Goal: Transaction & Acquisition: Purchase product/service

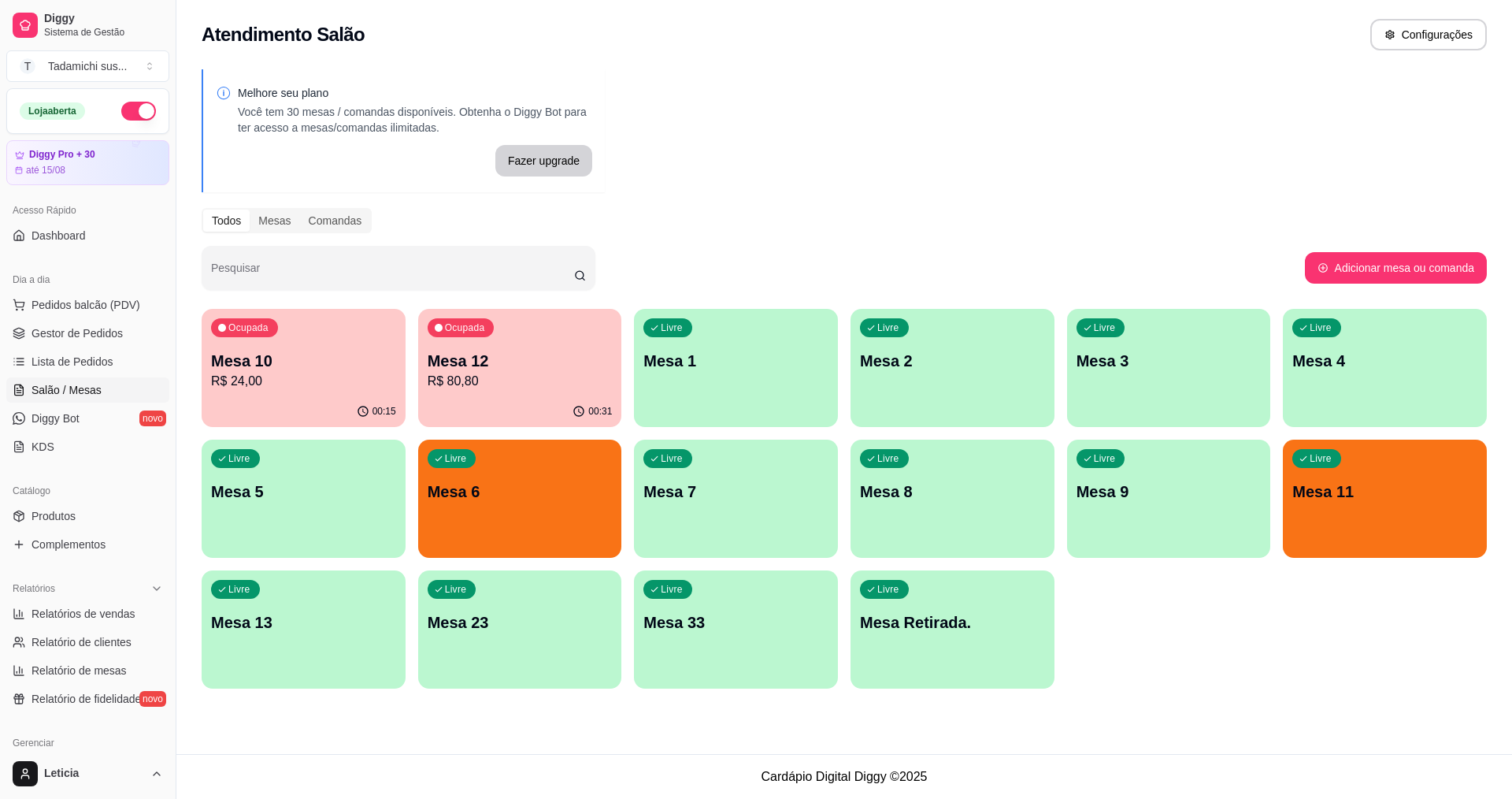
click at [364, 337] on div "Ocupada Mesa 10 R$ 24,00" at bounding box center [303, 352] width 204 height 87
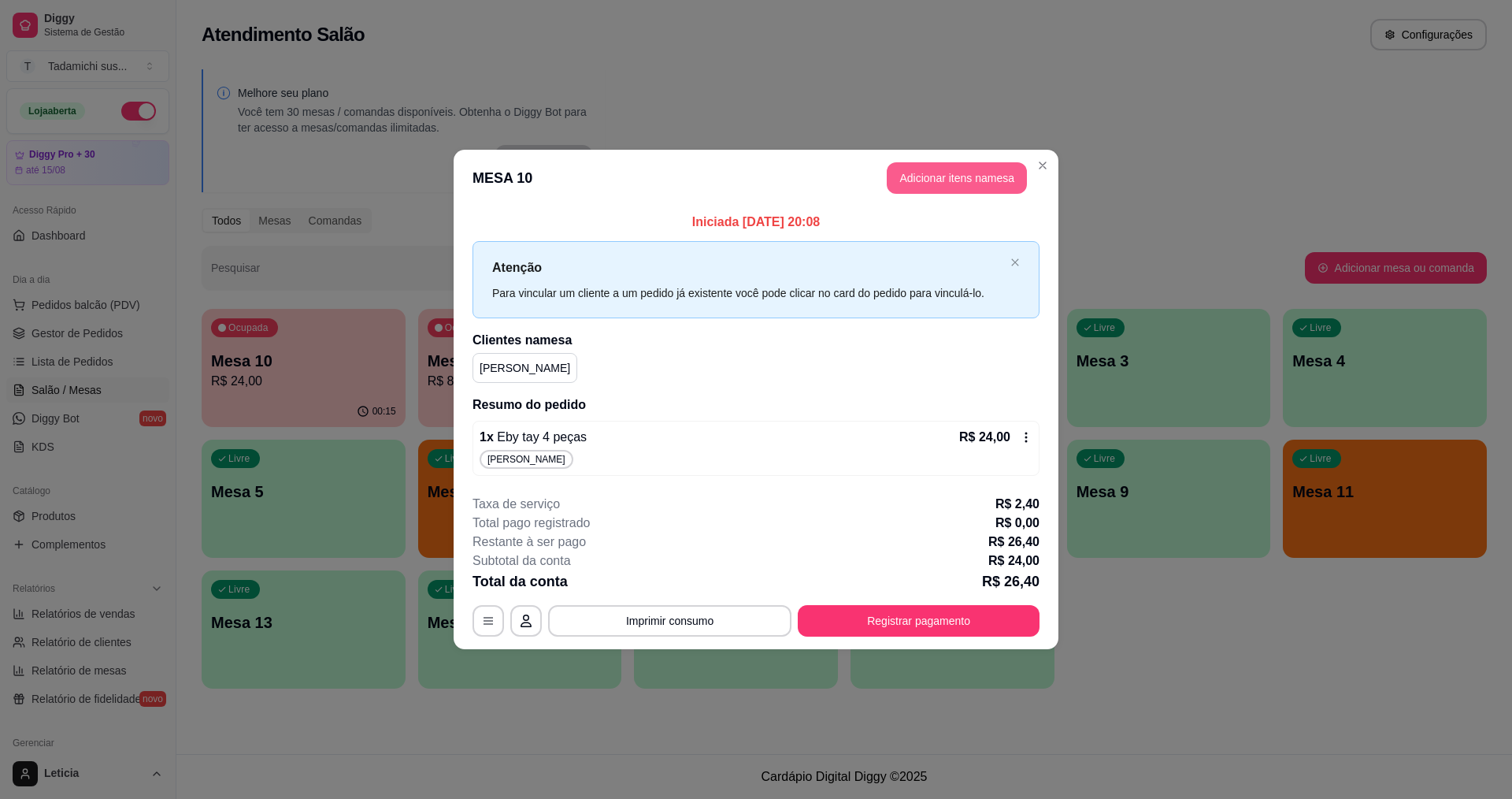
click at [938, 174] on button "Adicionar itens na mesa" at bounding box center [957, 178] width 140 height 32
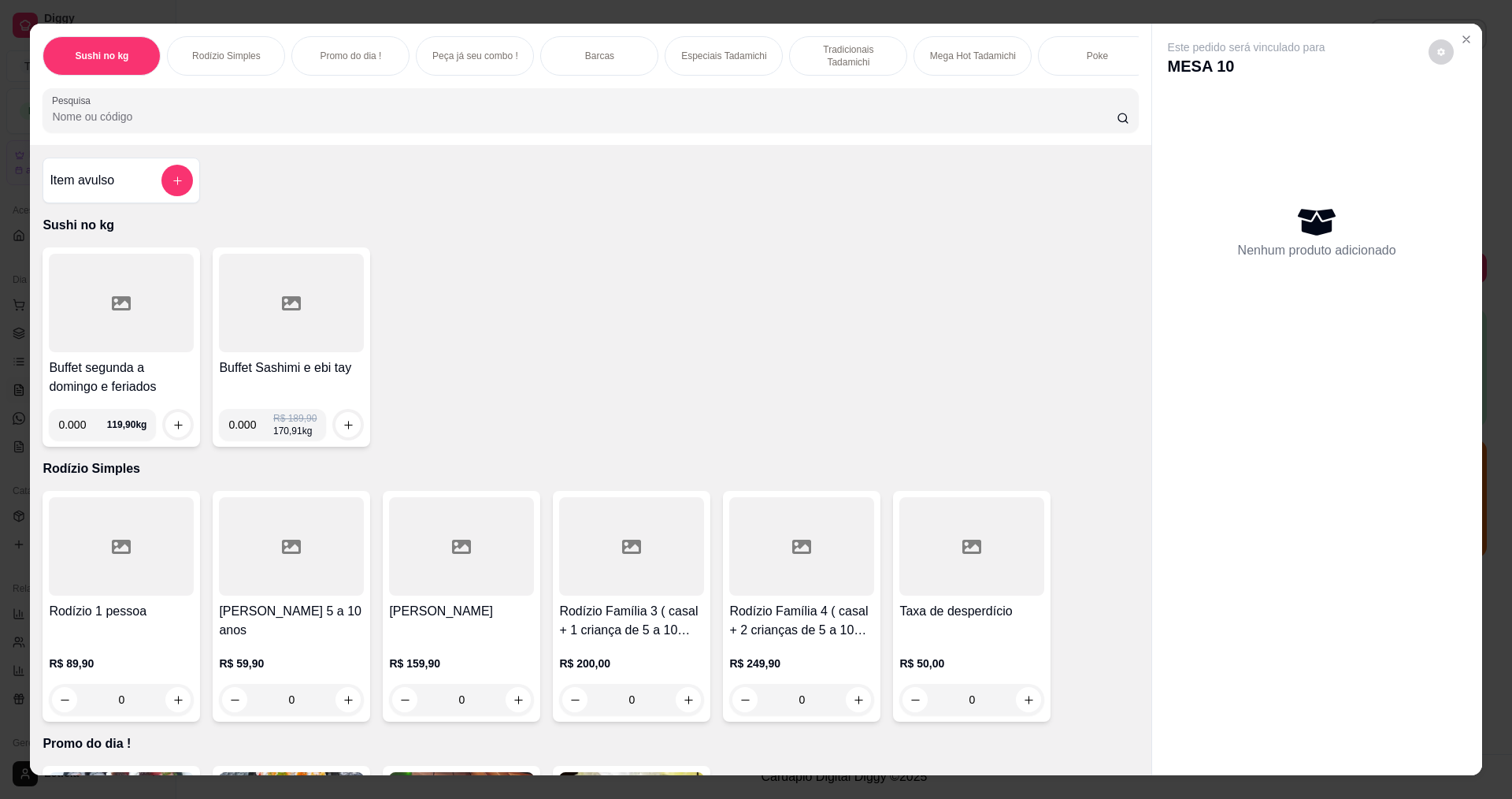
click at [77, 438] on input "0.000" at bounding box center [82, 424] width 48 height 32
type input "0.186"
click at [165, 437] on button "increase-product-quantity" at bounding box center [178, 424] width 25 height 25
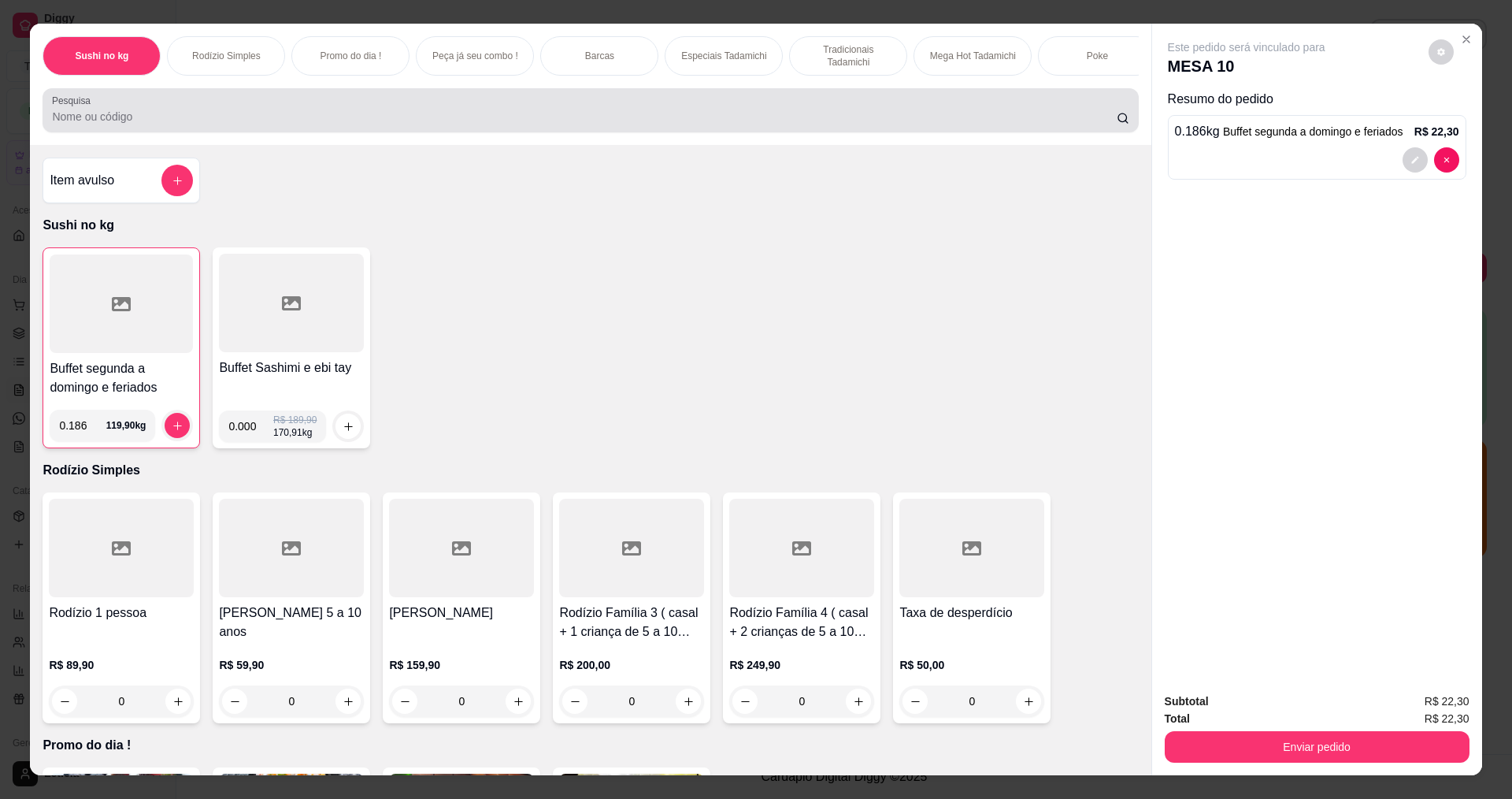
click at [220, 123] on input "Pesquisa" at bounding box center [584, 116] width 1064 height 15
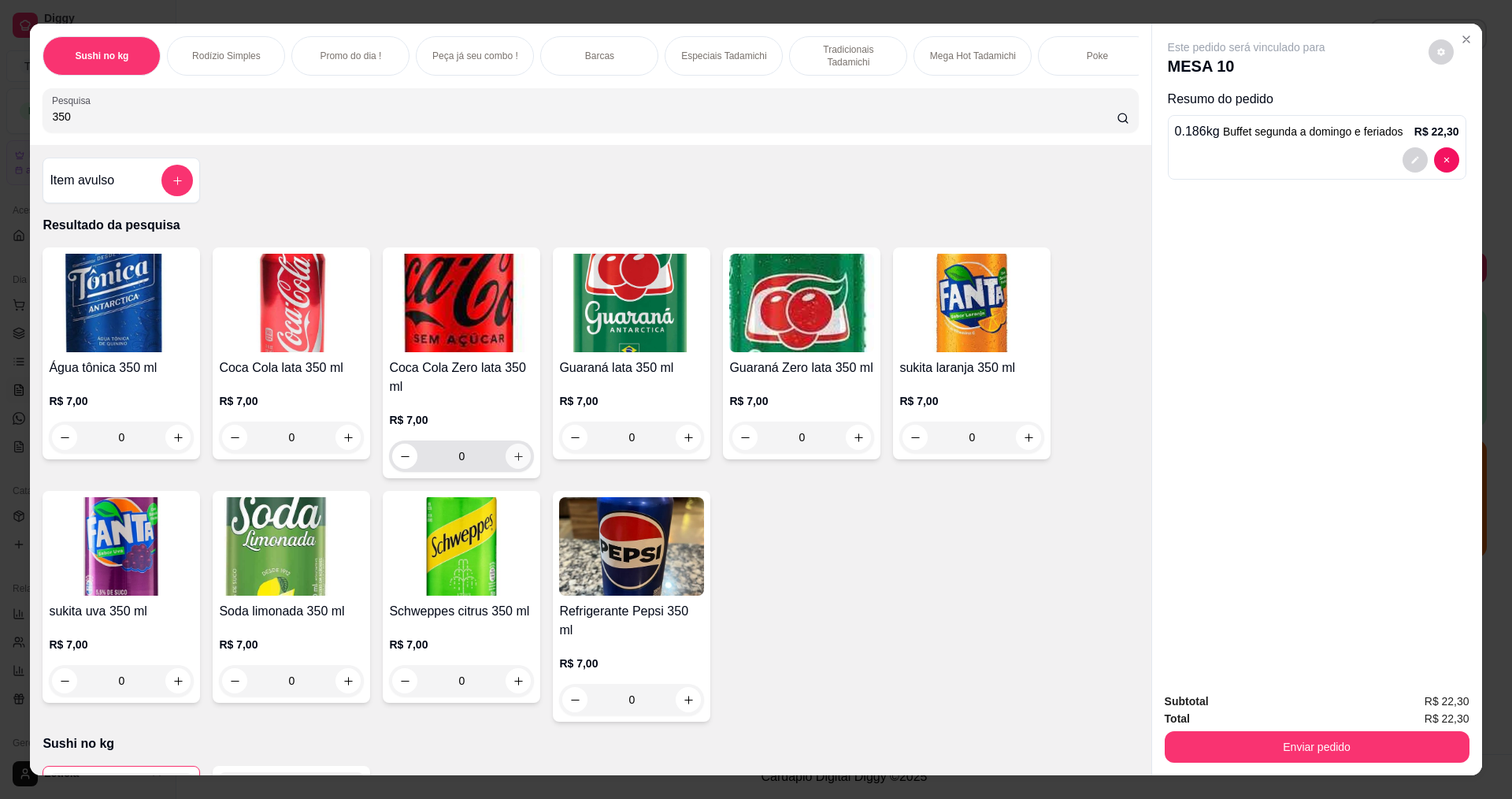
type input "350"
click at [514, 462] on icon "increase-product-quantity" at bounding box center [518, 457] width 11 height 11
type input "1"
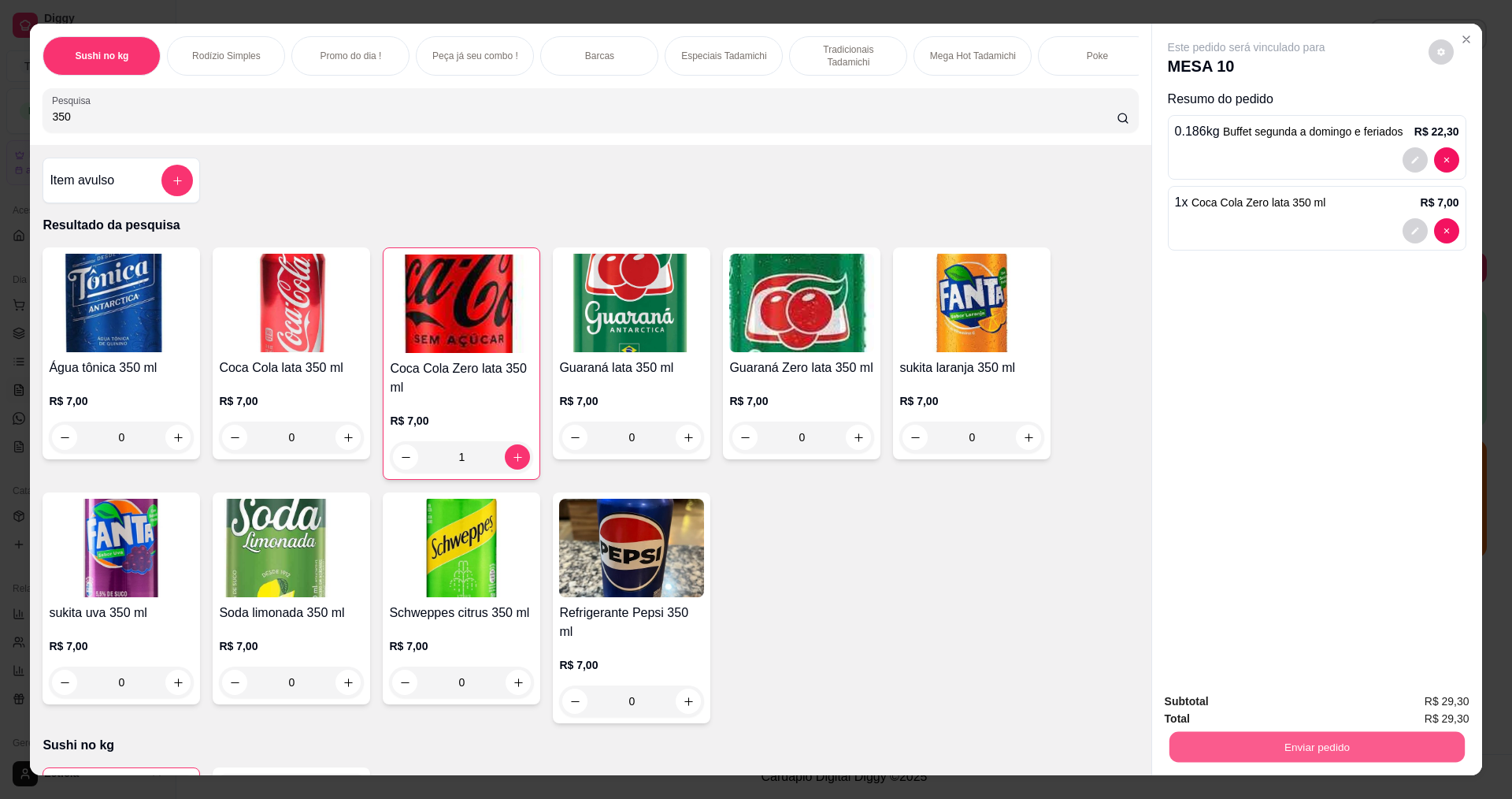
click at [1226, 753] on button "Enviar pedido" at bounding box center [1316, 746] width 295 height 31
click at [1236, 702] on button "Não registrar e enviar pedido" at bounding box center [1264, 708] width 164 height 30
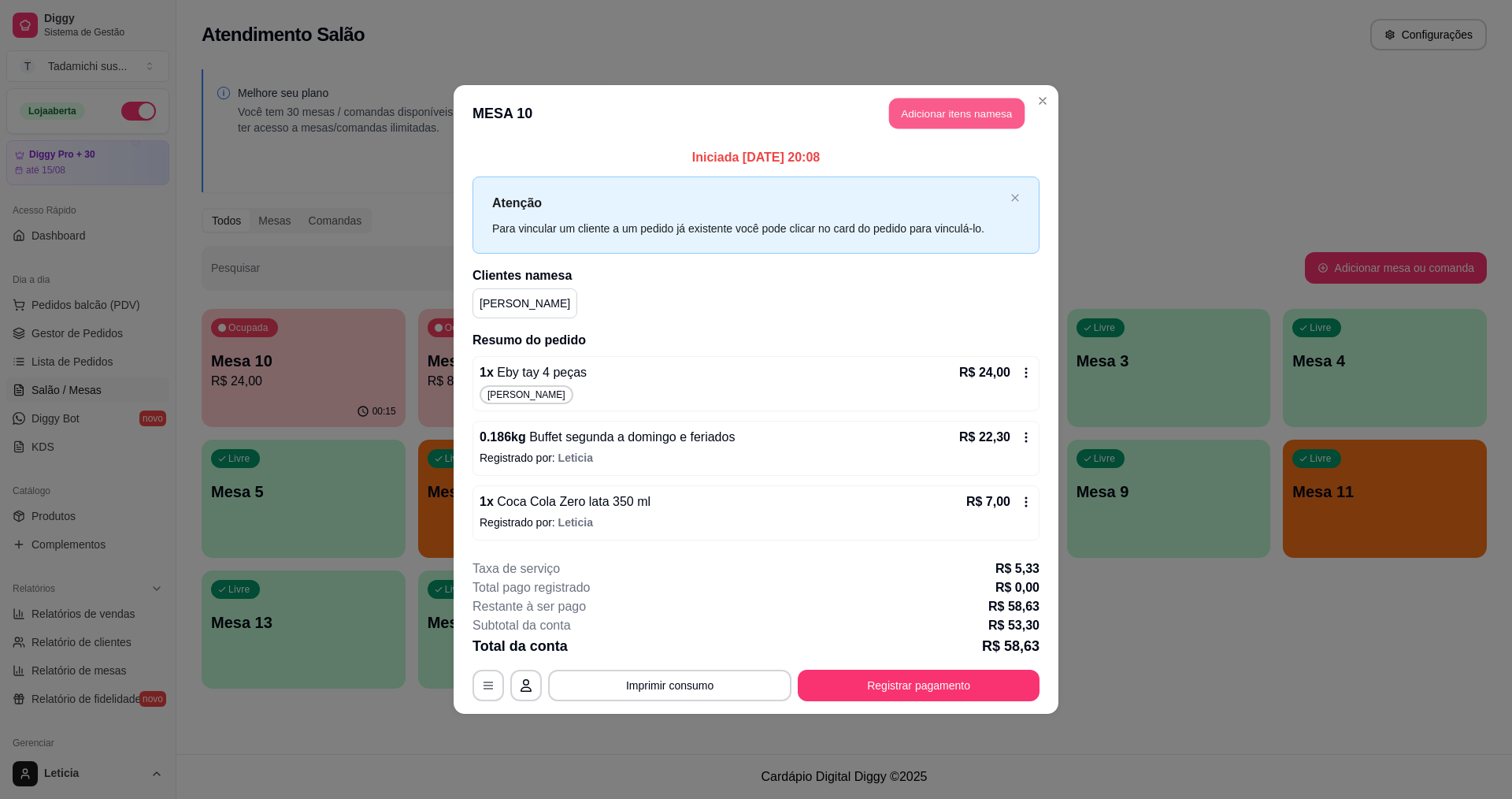
click at [973, 110] on button "Adicionar itens na mesa" at bounding box center [957, 114] width 135 height 31
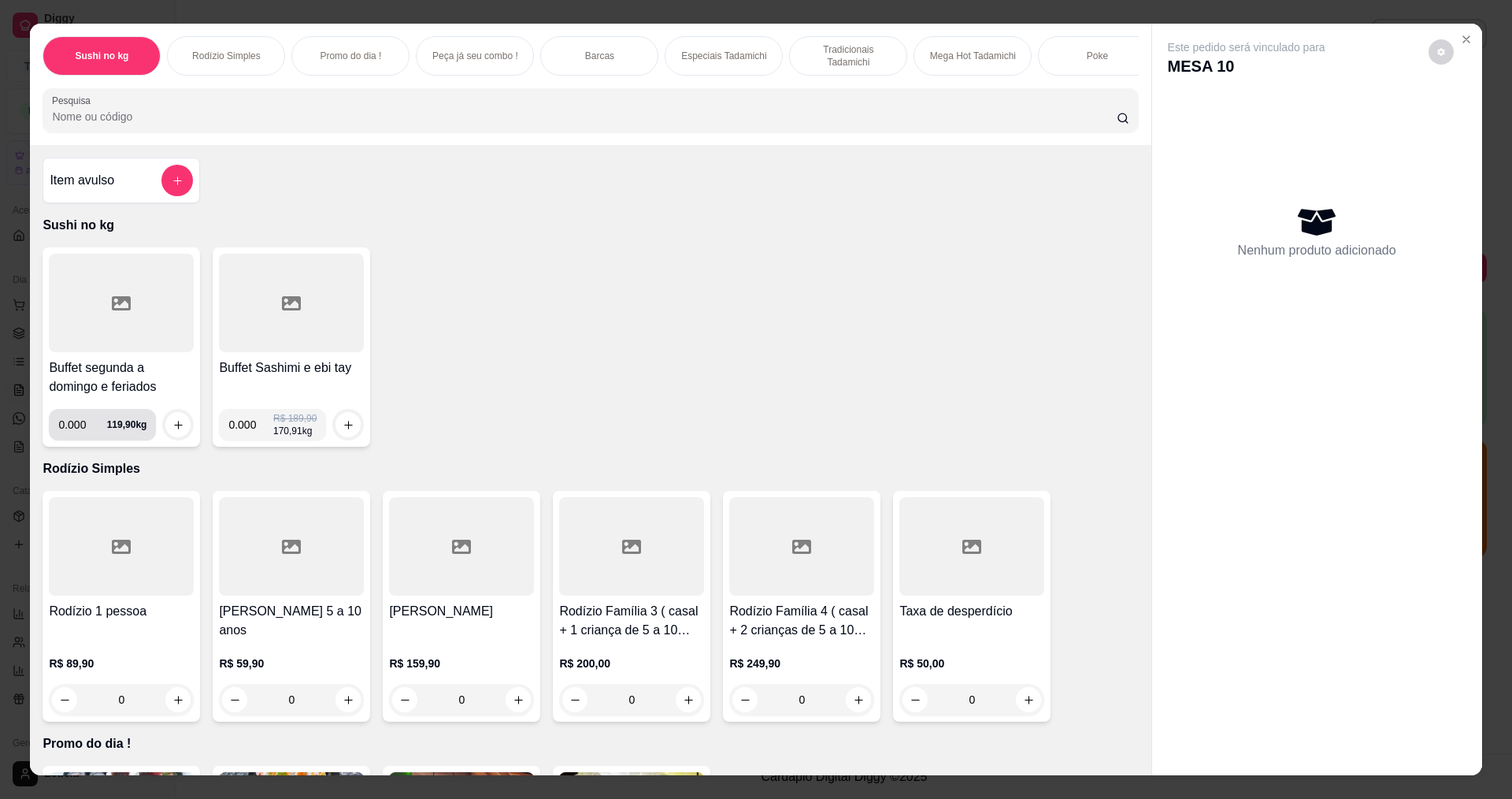
click at [82, 440] on input "0.000" at bounding box center [82, 424] width 48 height 32
type input "0.282"
click at [173, 430] on icon "increase-product-quantity" at bounding box center [179, 425] width 11 height 11
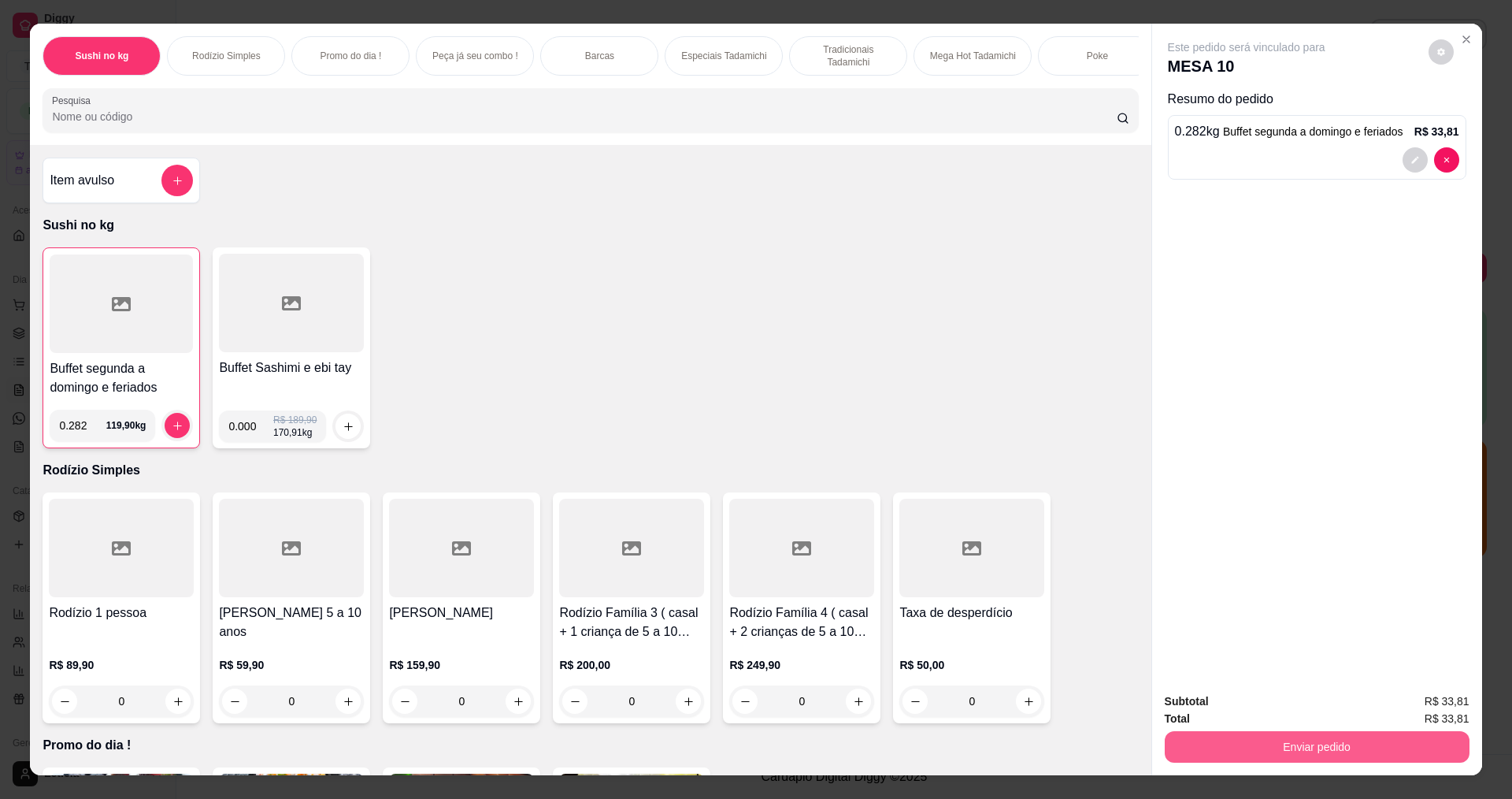
click at [1192, 738] on button "Enviar pedido" at bounding box center [1317, 746] width 305 height 32
click at [1198, 707] on button "Não registrar e enviar pedido" at bounding box center [1264, 708] width 159 height 29
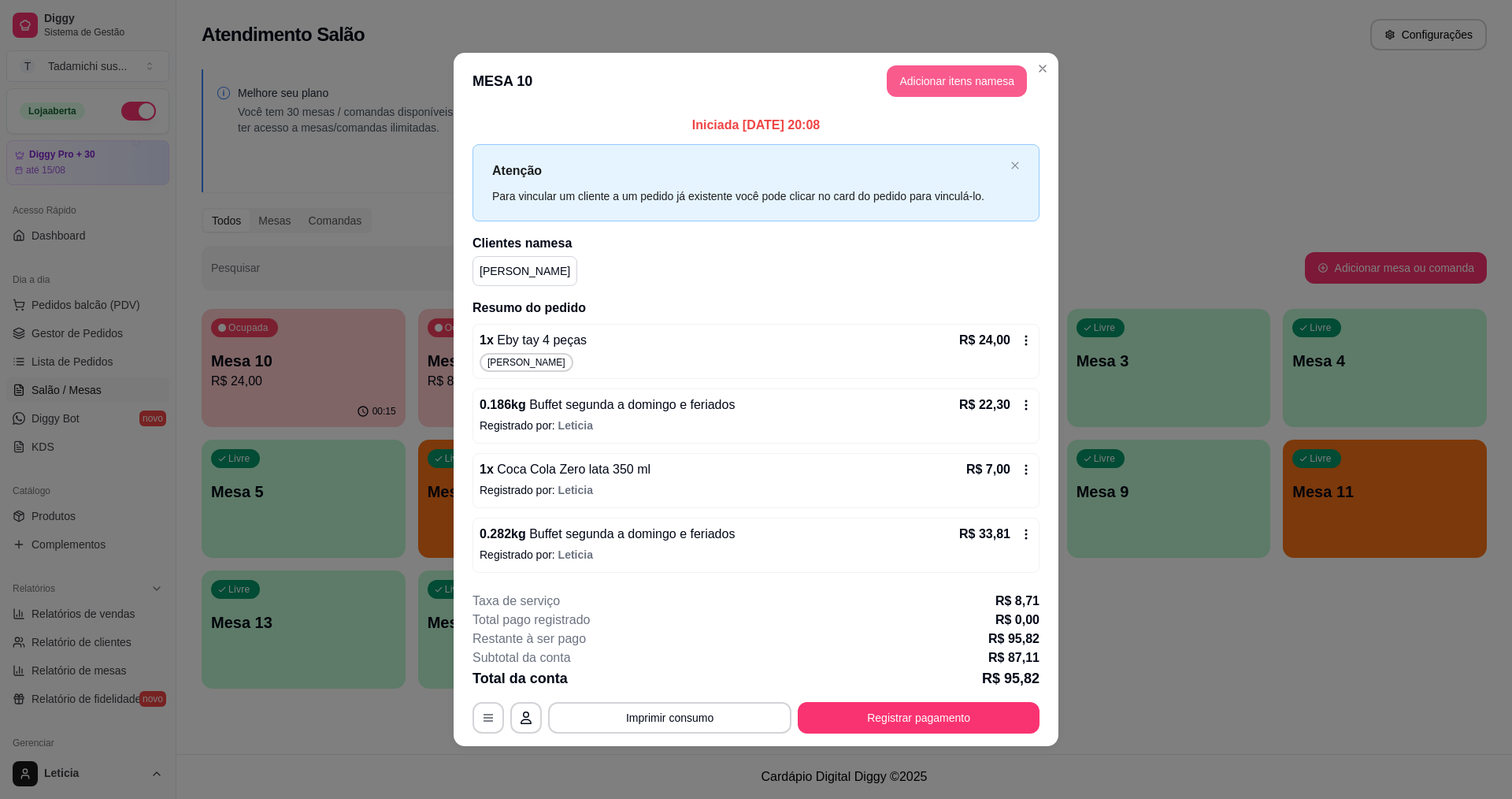
click at [932, 83] on button "Adicionar itens na mesa" at bounding box center [957, 81] width 140 height 32
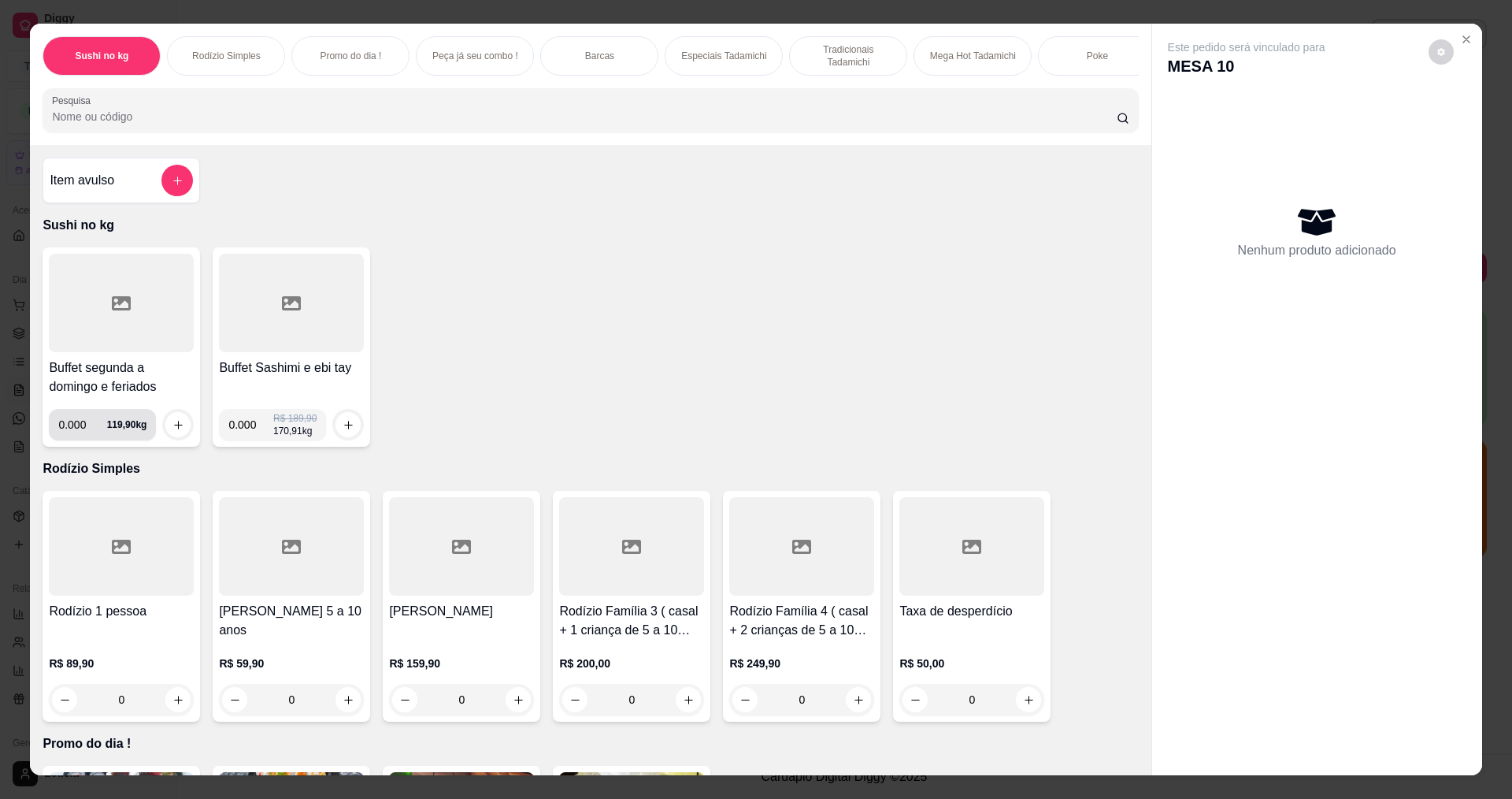
click at [79, 439] on input "0.000" at bounding box center [82, 424] width 48 height 32
type input "0.116"
click at [166, 430] on button "increase-product-quantity" at bounding box center [179, 425] width 24 height 24
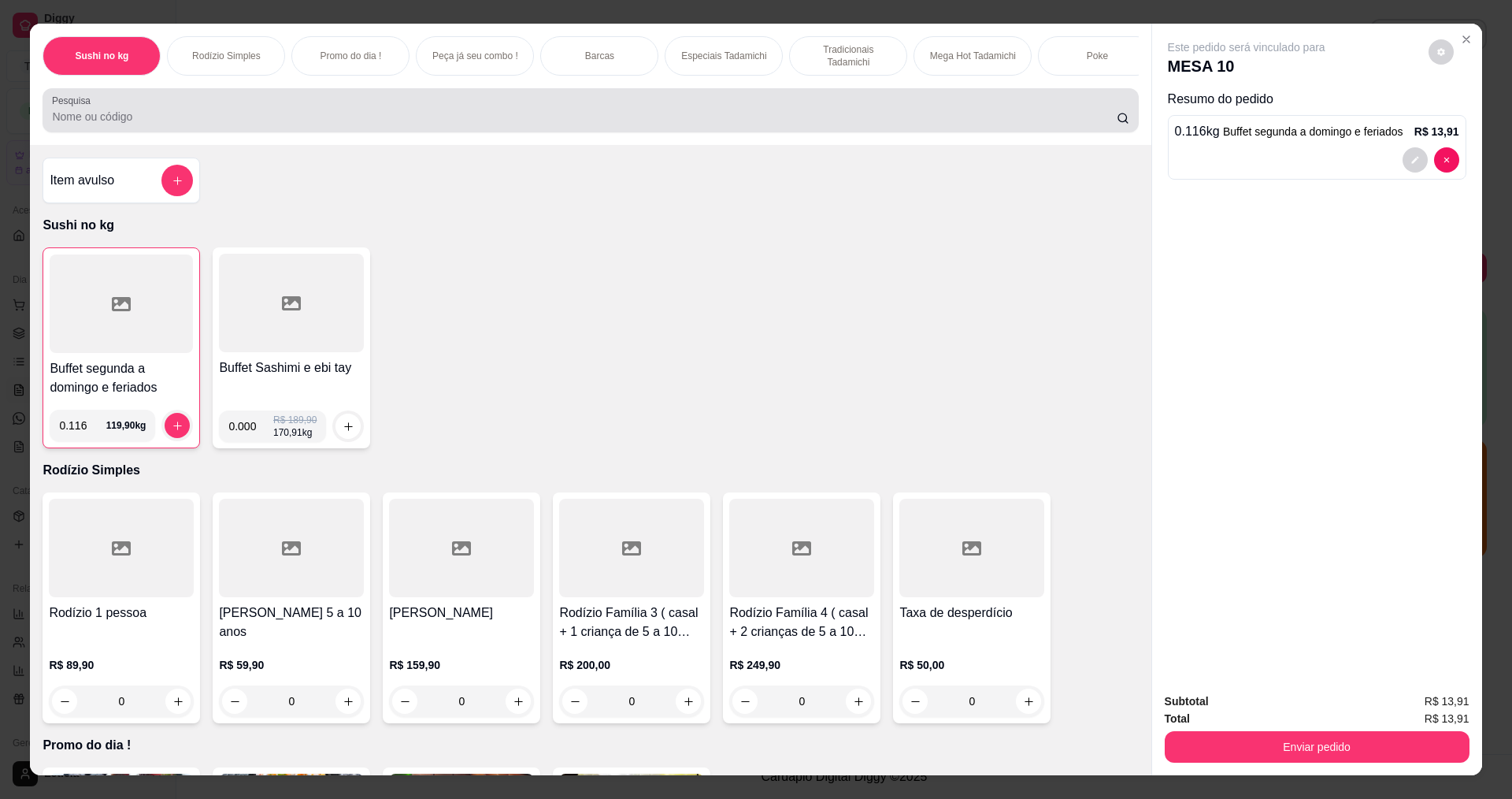
click at [173, 116] on div at bounding box center [590, 110] width 1077 height 32
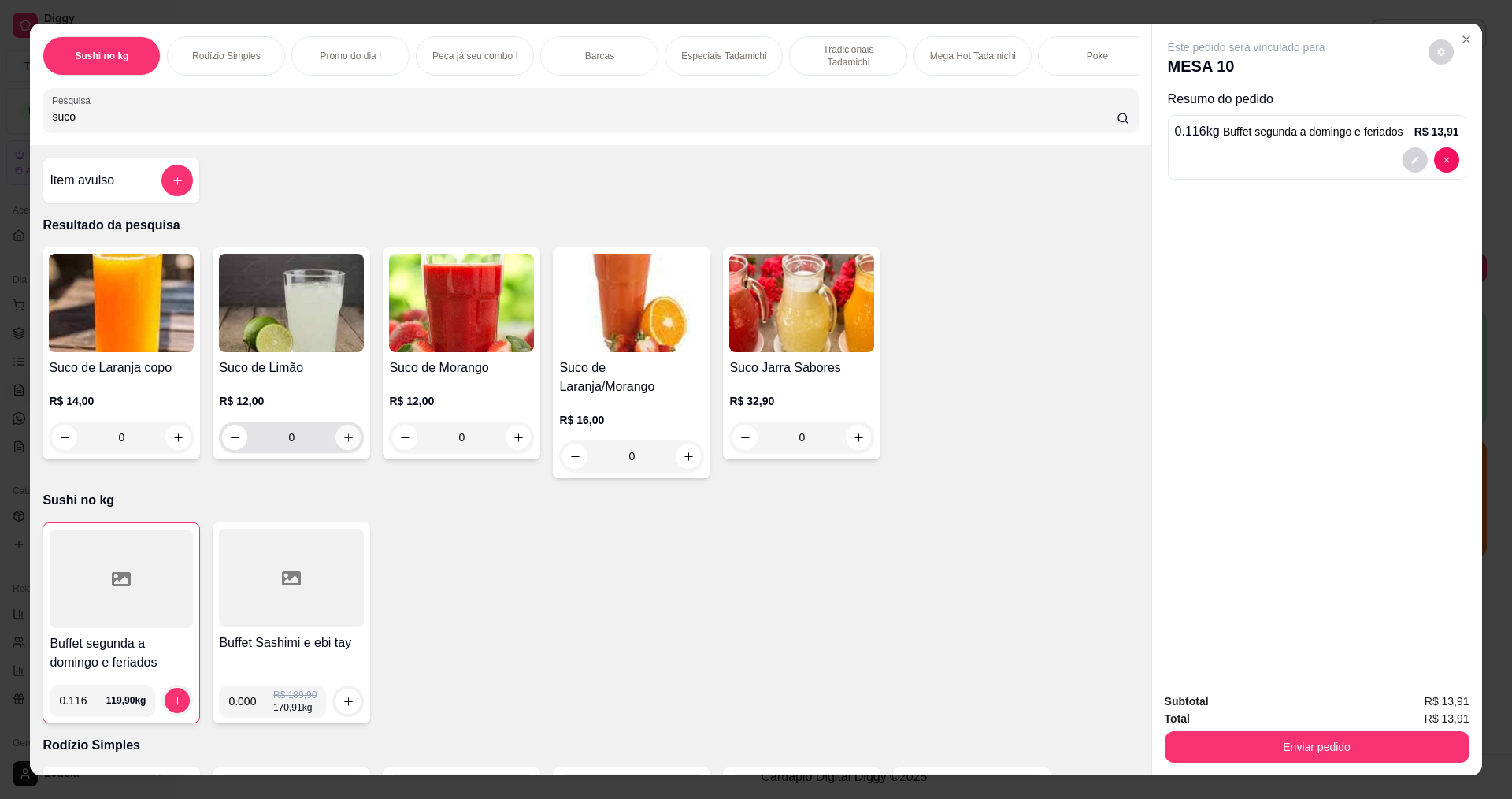
type input "suco"
click at [342, 444] on icon "increase-product-quantity" at bounding box center [348, 437] width 11 height 11
type input "1"
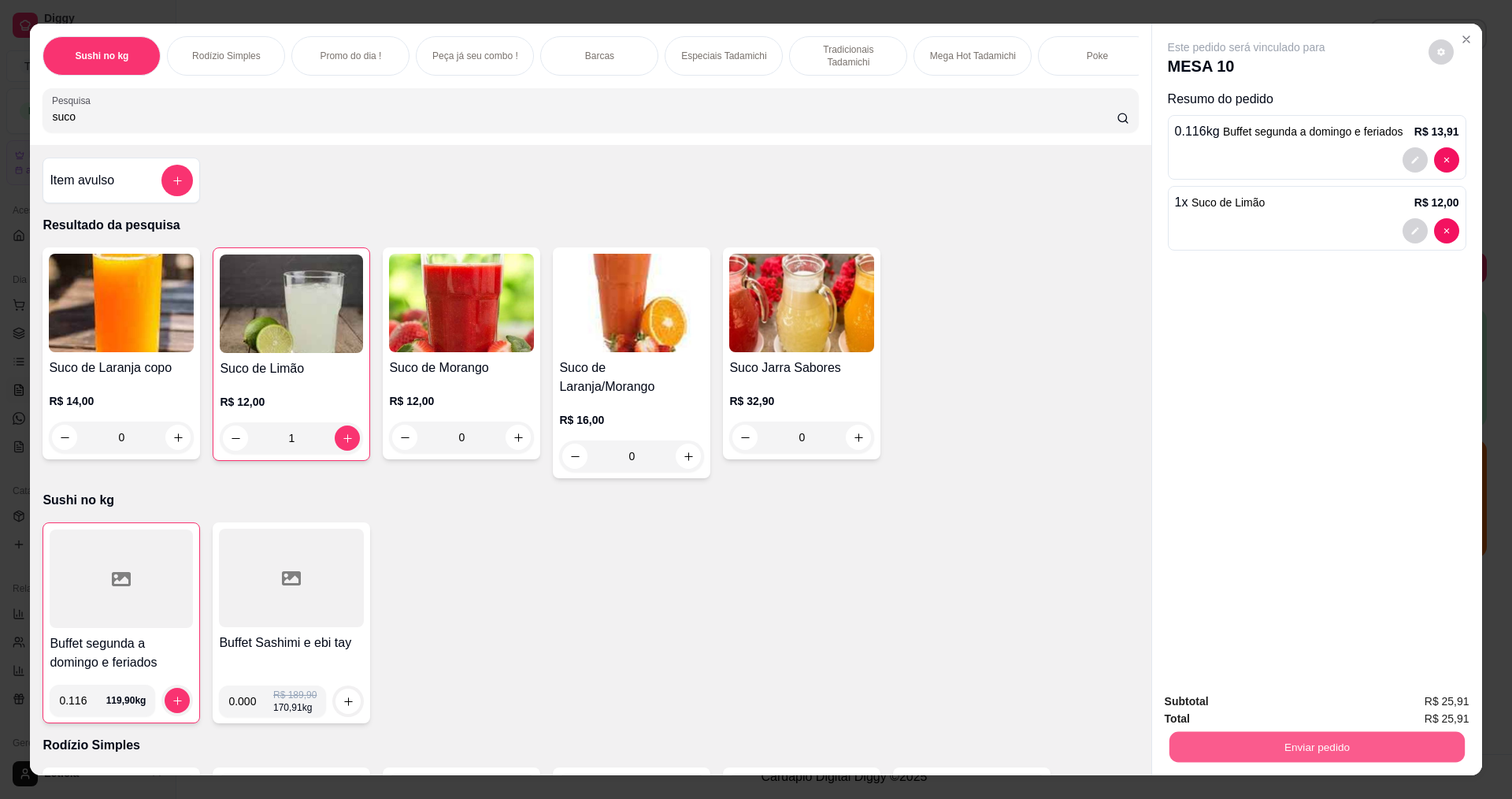
click at [1236, 739] on button "Enviar pedido" at bounding box center [1316, 746] width 295 height 31
click at [1250, 706] on button "Não registrar e enviar pedido" at bounding box center [1264, 708] width 159 height 29
